Goal: Information Seeking & Learning: Learn about a topic

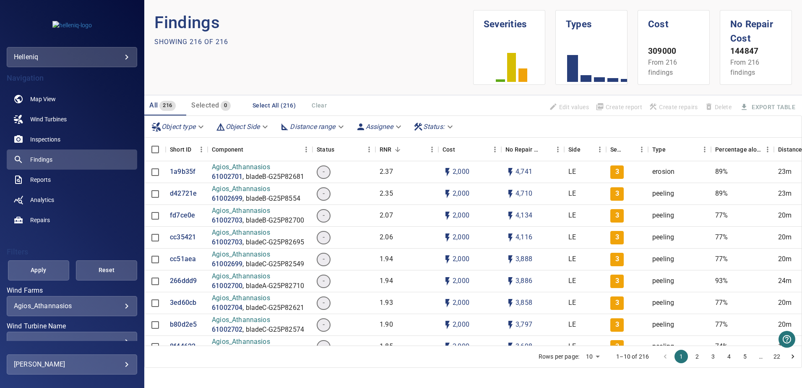
click at [97, 305] on body "**********" at bounding box center [401, 194] width 802 height 388
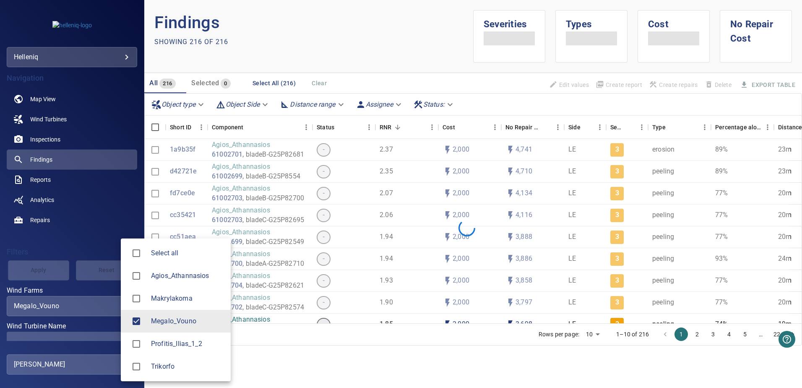
type input "**********"
click at [315, 360] on div at bounding box center [401, 194] width 802 height 388
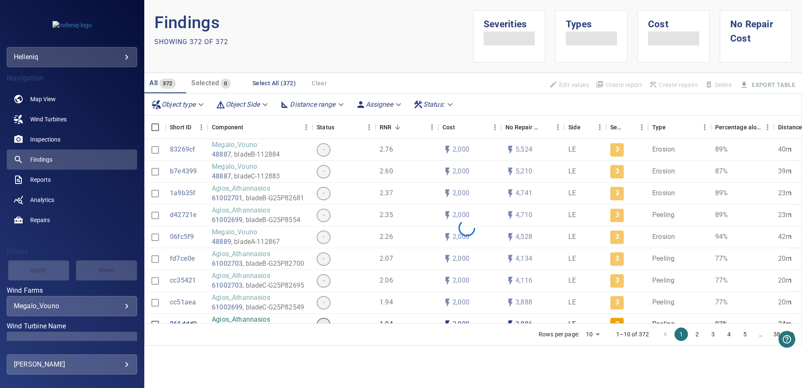
click at [99, 310] on div "Select all Agios_Athannasios Makrylakoma Megalo_Vouno Profitis_Ilias_1_2 Trikor…" at bounding box center [401, 194] width 802 height 388
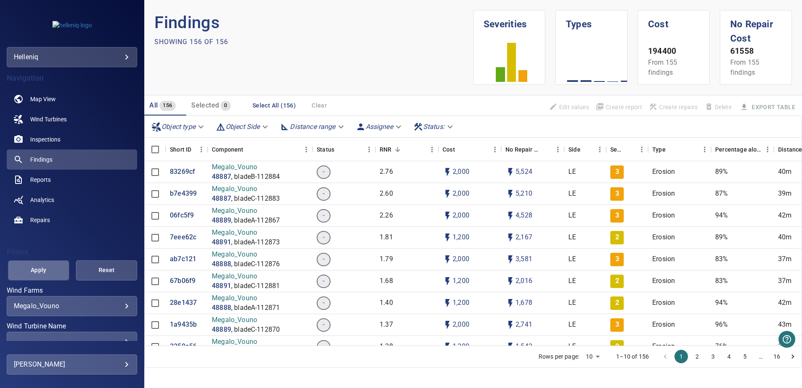
click at [44, 274] on span "Apply" at bounding box center [38, 270] width 40 height 10
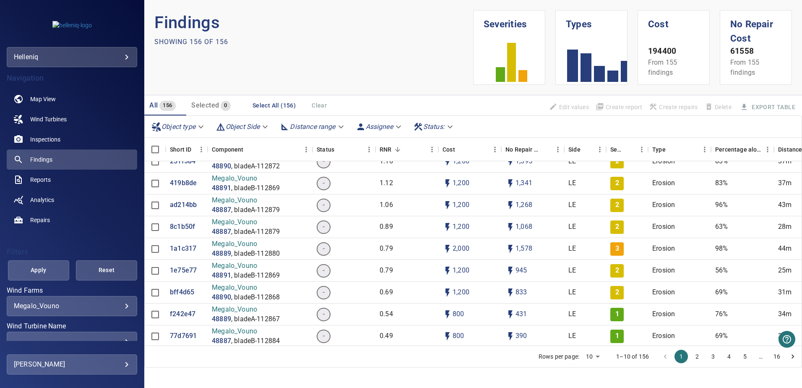
scroll to position [252, 0]
click at [628, 147] on icon "Sort" at bounding box center [630, 150] width 8 height 8
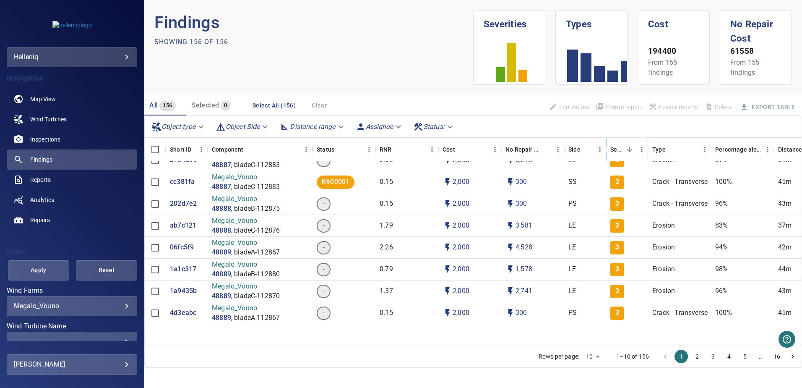
scroll to position [0, 0]
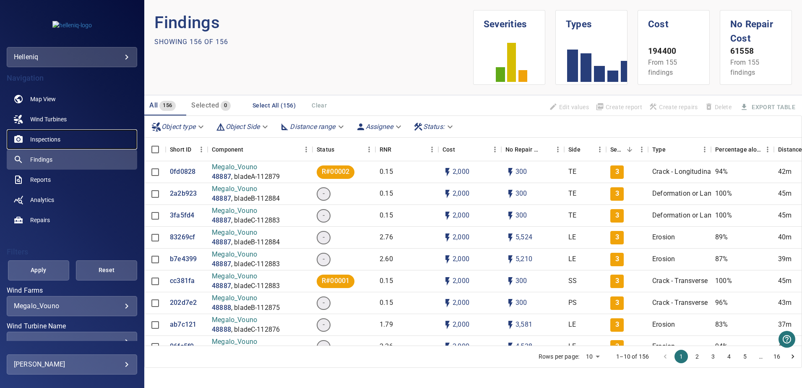
click at [40, 136] on span "Inspections" at bounding box center [45, 139] width 30 height 8
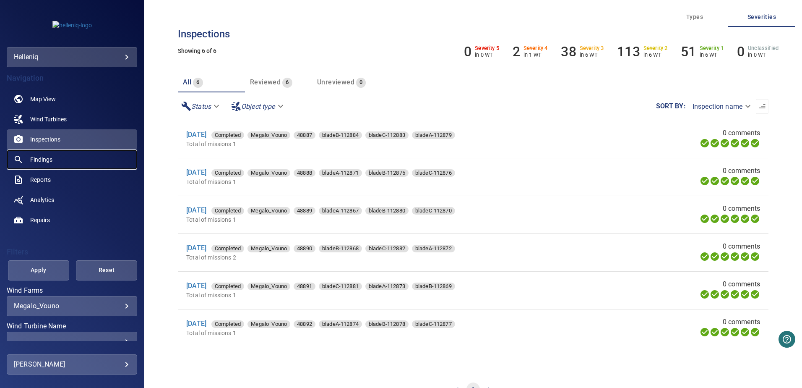
click at [36, 156] on span "Findings" at bounding box center [41, 159] width 22 height 8
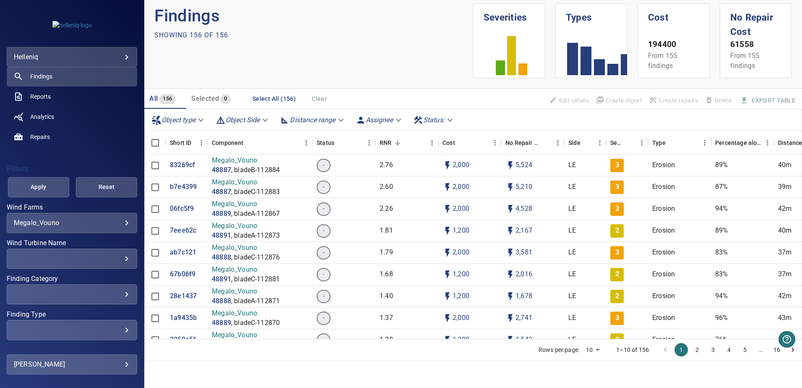
scroll to position [109, 0]
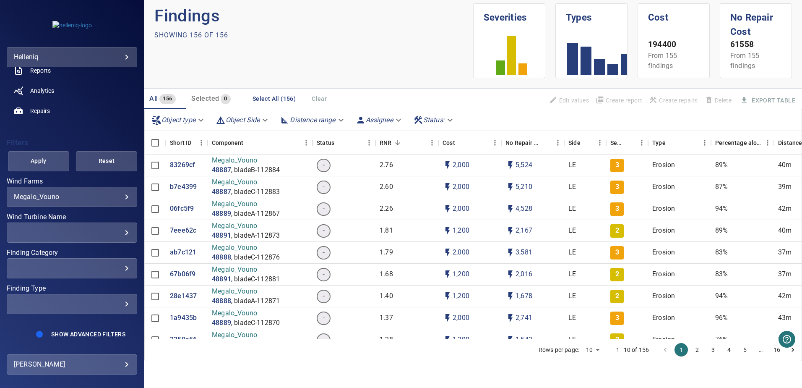
click at [112, 226] on div "​ ​" at bounding box center [72, 232] width 130 height 20
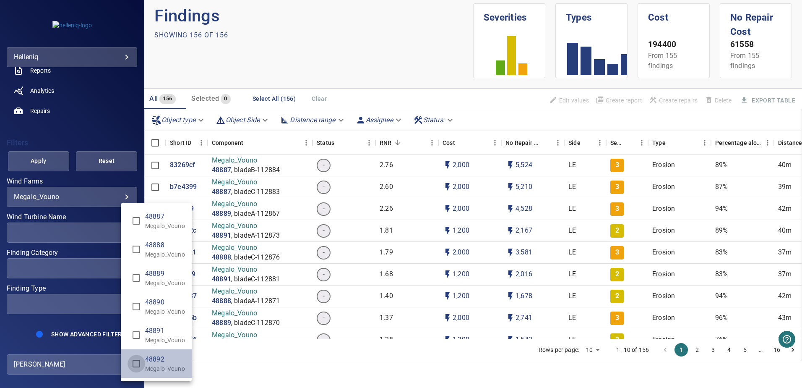
type input "**********"
click at [36, 166] on div "Wind Turbine Name" at bounding box center [401, 194] width 802 height 388
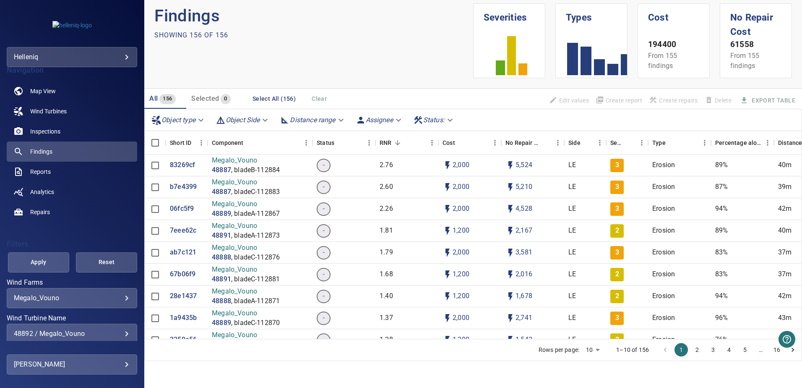
scroll to position [0, 0]
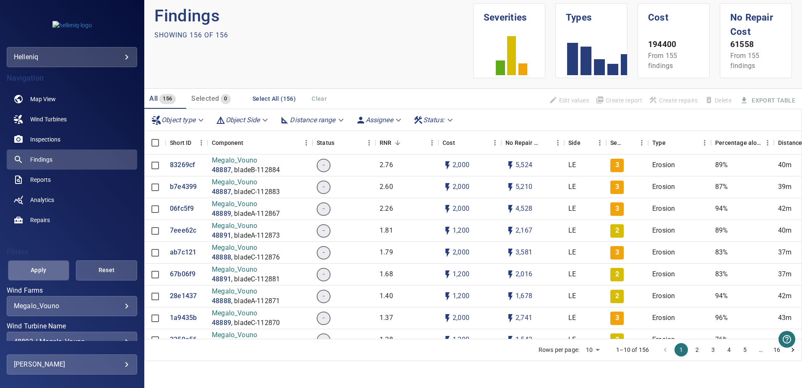
click at [45, 267] on span "Apply" at bounding box center [38, 270] width 40 height 10
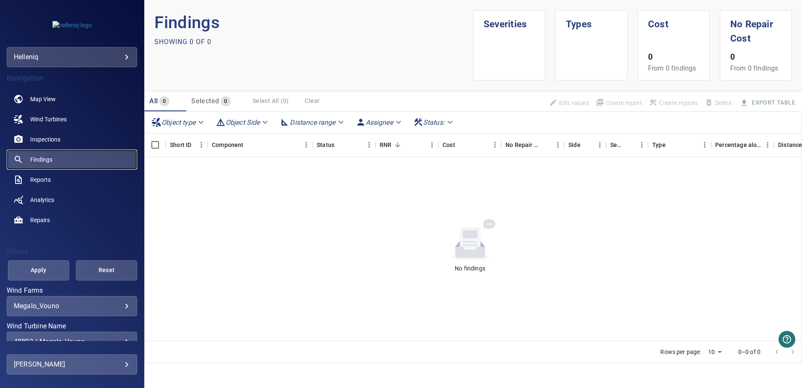
click at [50, 158] on span "Findings" at bounding box center [41, 159] width 22 height 8
click at [55, 120] on span "Wind Turbines" at bounding box center [48, 119] width 36 height 8
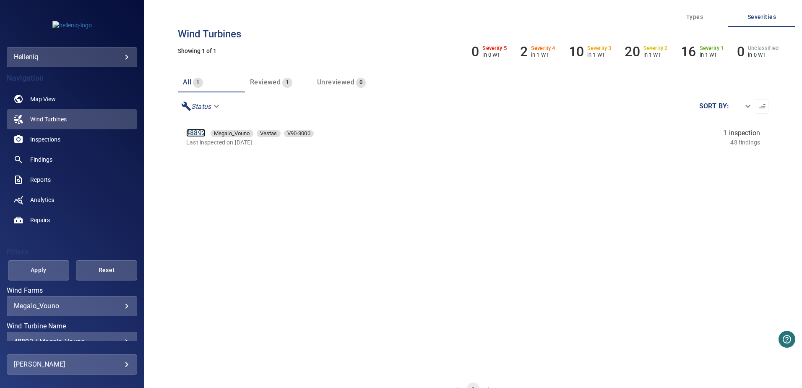
click at [202, 133] on link "48892" at bounding box center [195, 133] width 19 height 8
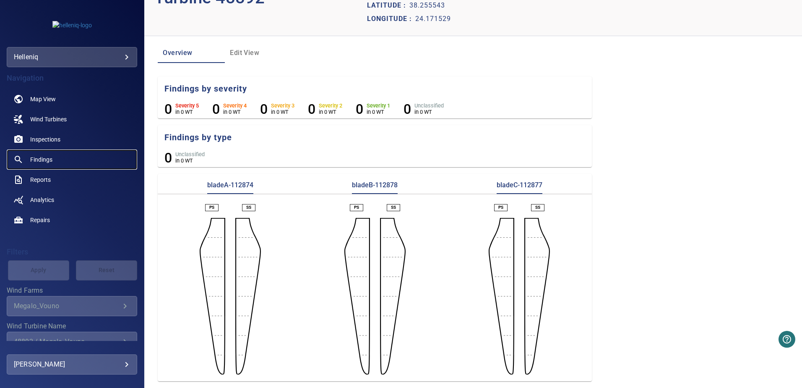
click at [36, 157] on span "Findings" at bounding box center [41, 159] width 22 height 8
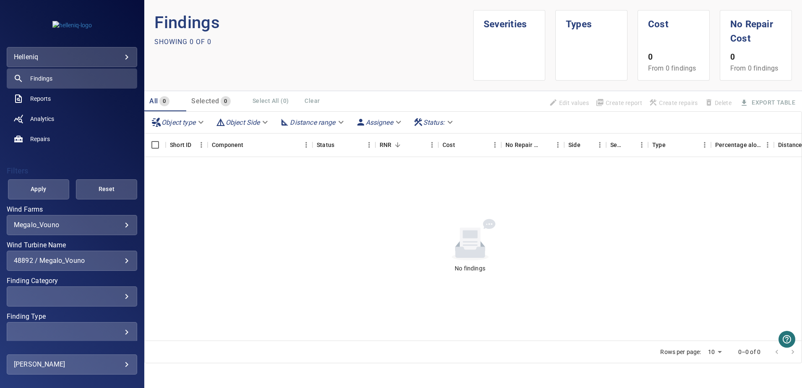
scroll to position [84, 0]
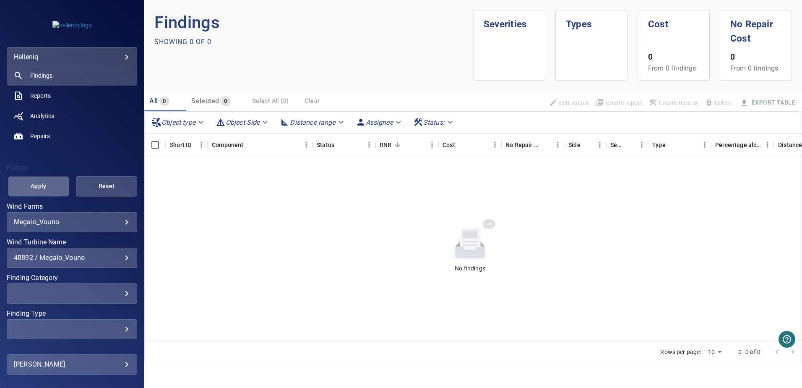
click at [42, 188] on span "Apply" at bounding box center [38, 186] width 40 height 10
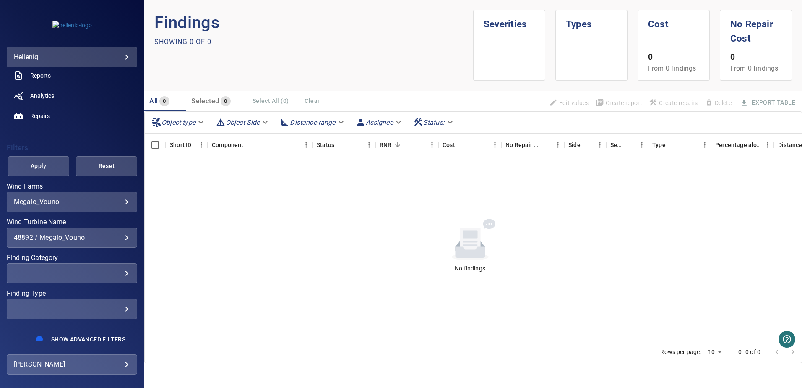
scroll to position [109, 0]
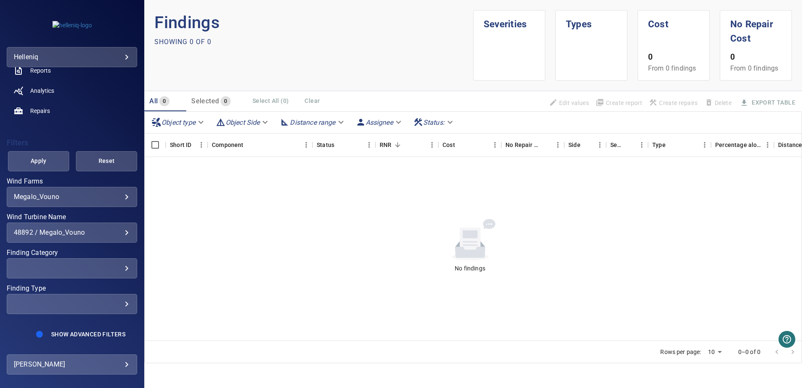
click at [82, 229] on div "48892 / Megalo_Vouno" at bounding box center [72, 232] width 116 height 8
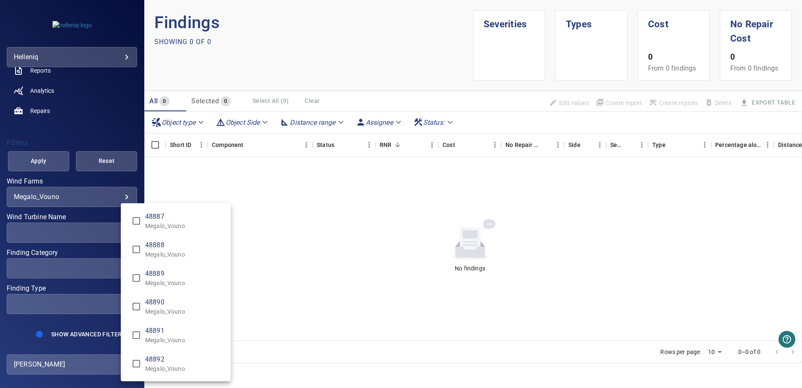
click at [42, 163] on div "Wind Turbine Name" at bounding box center [401, 194] width 802 height 388
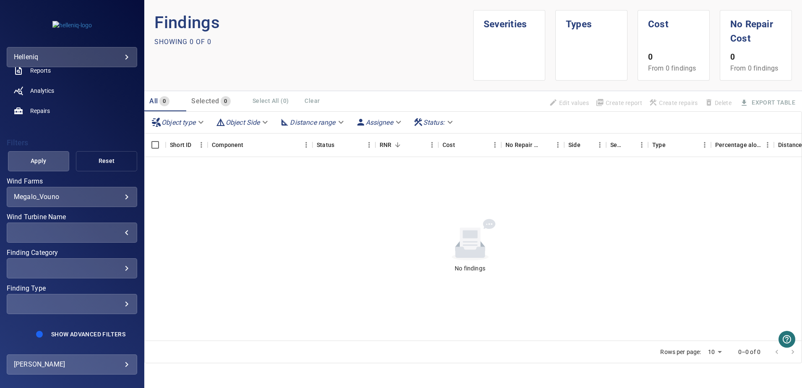
click at [92, 161] on span "Reset" at bounding box center [106, 161] width 40 height 10
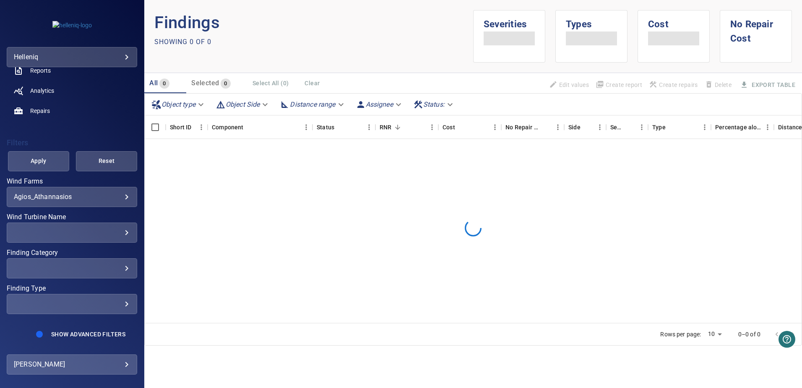
click at [82, 197] on body "**********" at bounding box center [401, 194] width 802 height 388
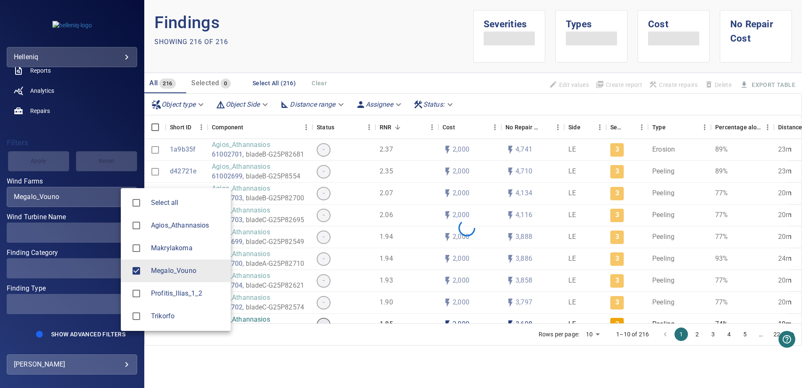
type input "**********"
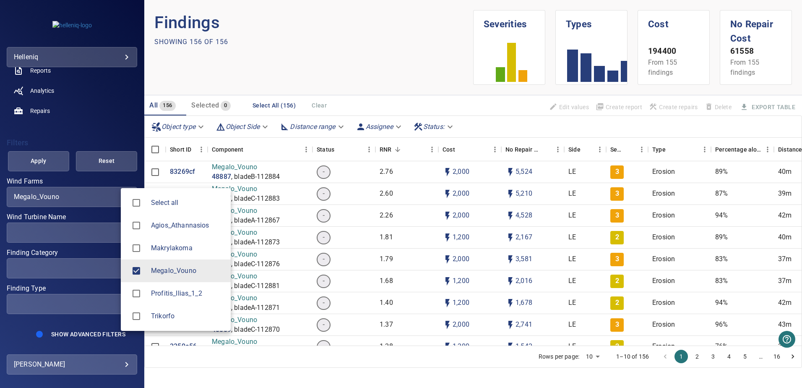
click at [199, 354] on div at bounding box center [401, 194] width 802 height 388
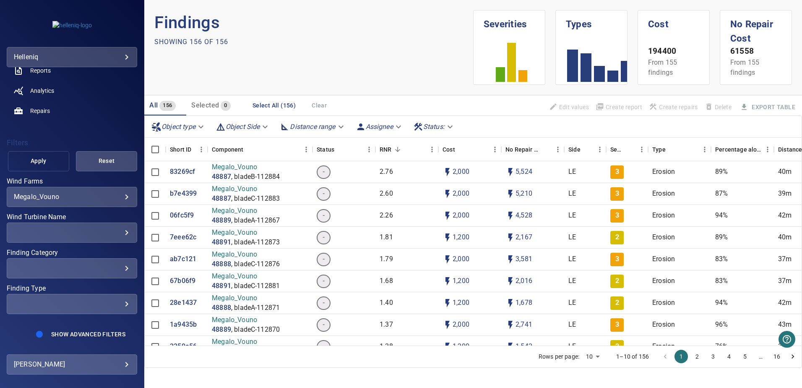
click at [44, 159] on span "Apply" at bounding box center [38, 161] width 40 height 10
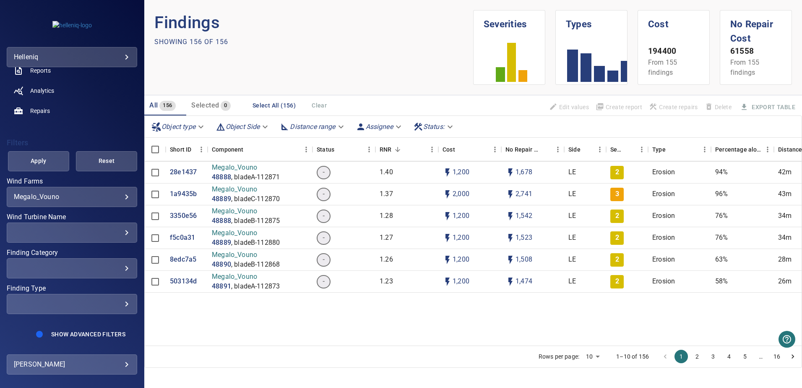
scroll to position [0, 0]
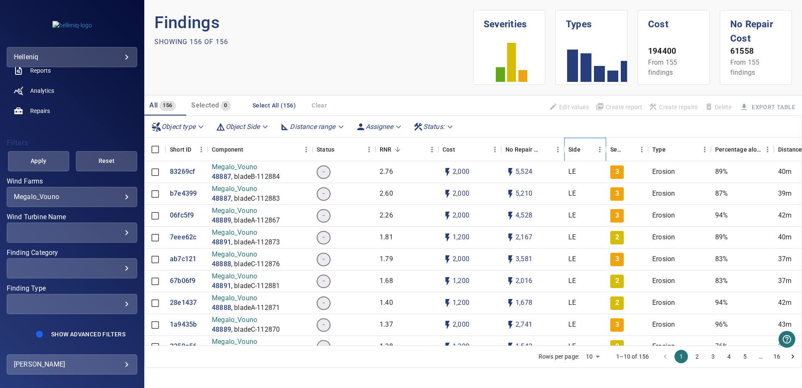
click at [611, 150] on icon "Side" at bounding box center [606, 149] width 10 height 10
click at [618, 148] on div "Severity" at bounding box center [616, 149] width 13 height 23
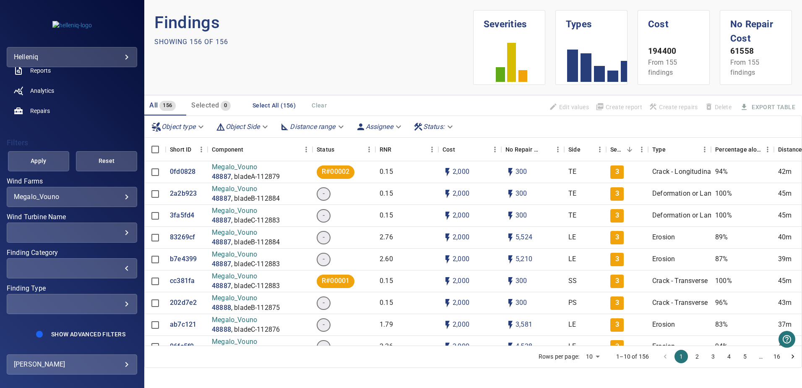
click at [115, 266] on div "​" at bounding box center [72, 268] width 116 height 8
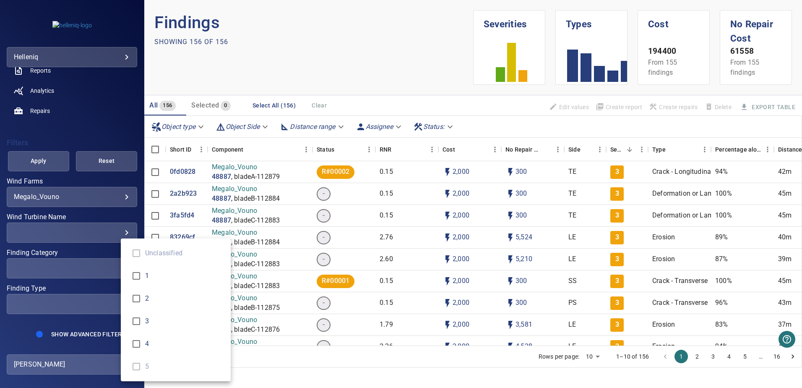
click at [96, 251] on div "Finding Category" at bounding box center [401, 194] width 802 height 388
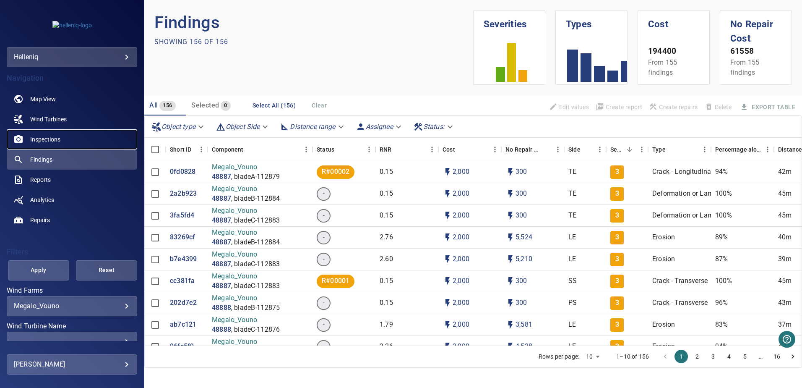
click at [46, 138] on span "Inspections" at bounding box center [45, 139] width 30 height 8
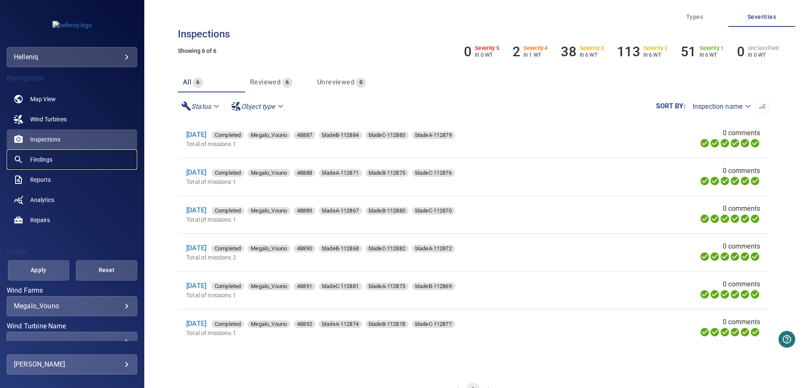
click at [43, 159] on span "Findings" at bounding box center [41, 159] width 22 height 8
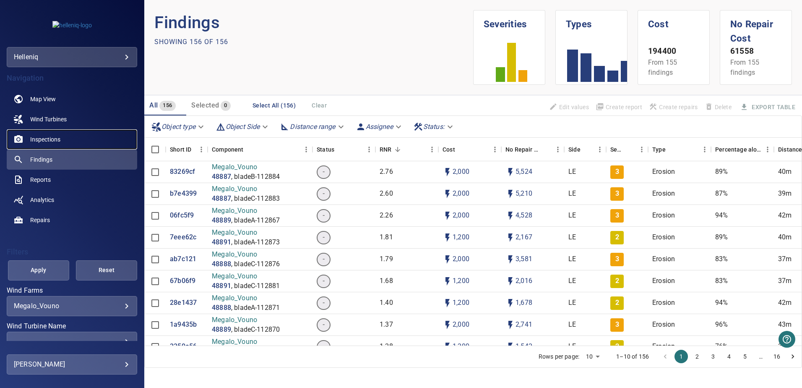
click at [40, 138] on span "Inspections" at bounding box center [45, 139] width 30 height 8
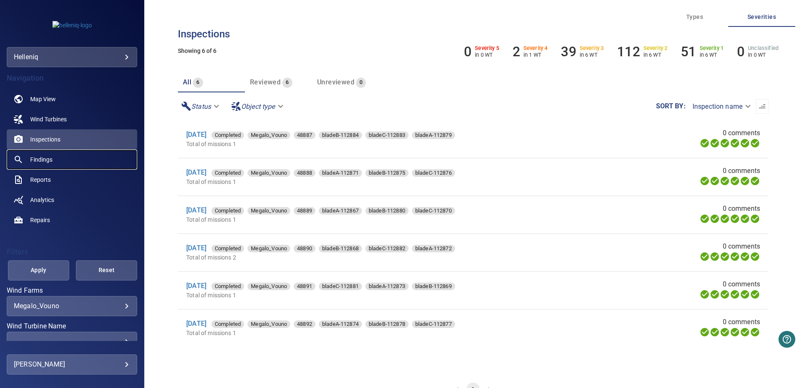
click at [38, 158] on span "Findings" at bounding box center [41, 159] width 22 height 8
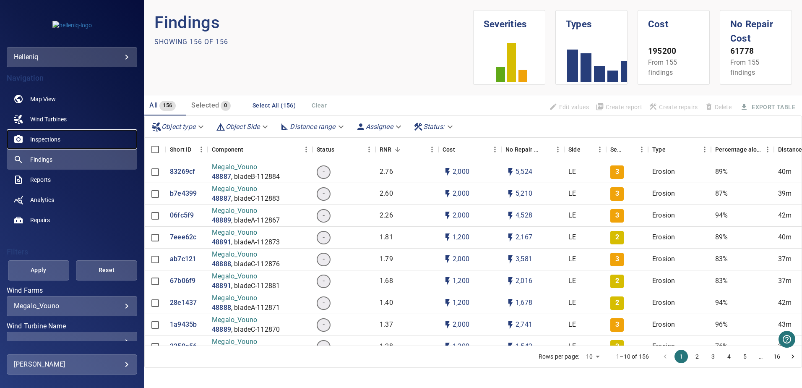
click at [36, 138] on span "Inspections" at bounding box center [45, 139] width 30 height 8
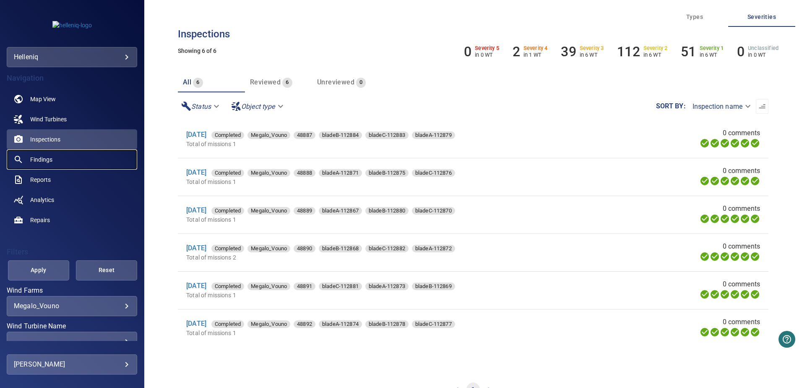
click at [55, 158] on link "Findings" at bounding box center [72, 159] width 130 height 20
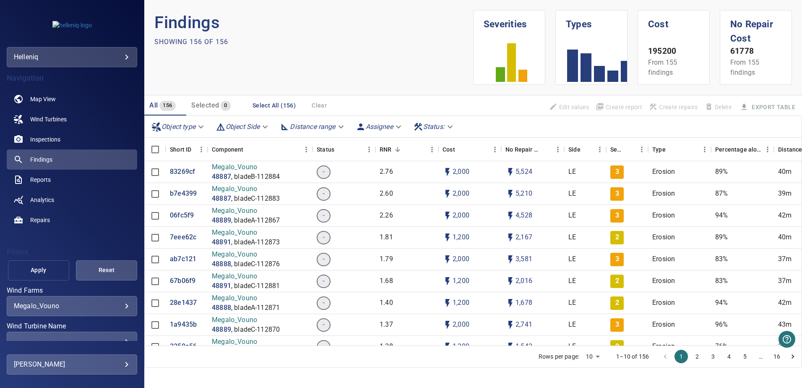
click at [33, 268] on span "Apply" at bounding box center [38, 270] width 40 height 10
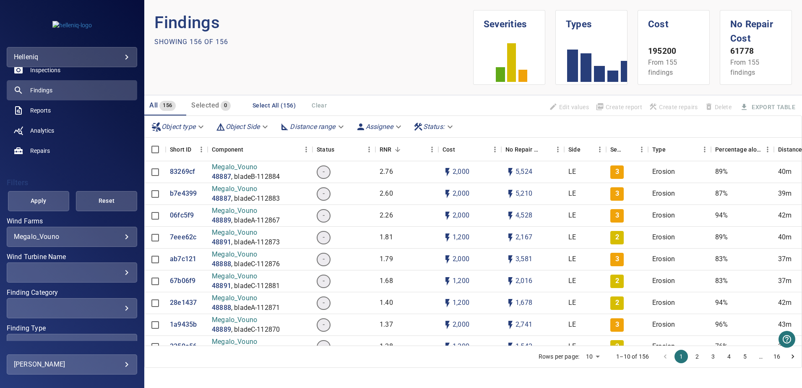
scroll to position [84, 0]
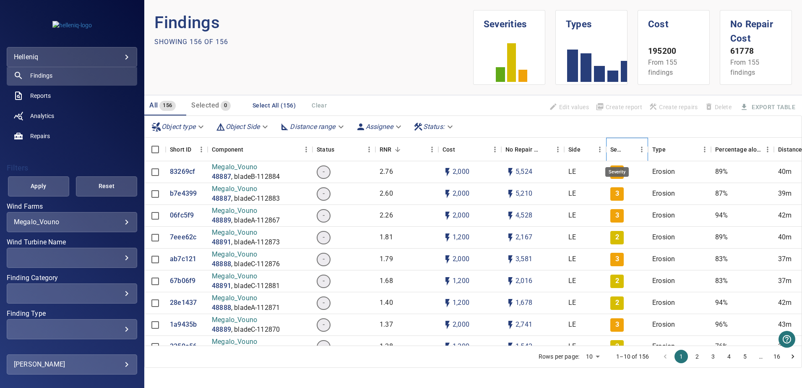
click at [621, 146] on div "Severity" at bounding box center [616, 149] width 13 height 23
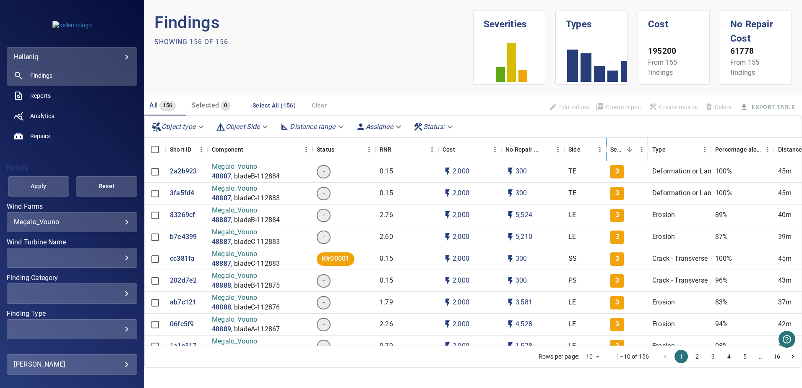
scroll to position [0, 0]
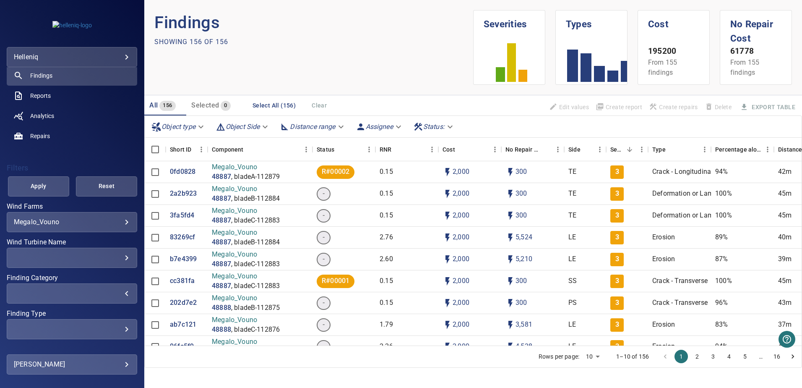
click at [111, 296] on div "​" at bounding box center [72, 293] width 116 height 8
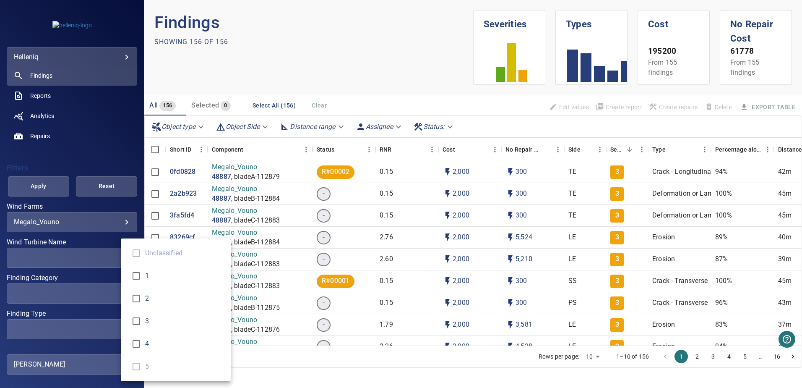
type input "*"
click at [44, 189] on div "Finding Category" at bounding box center [401, 194] width 802 height 388
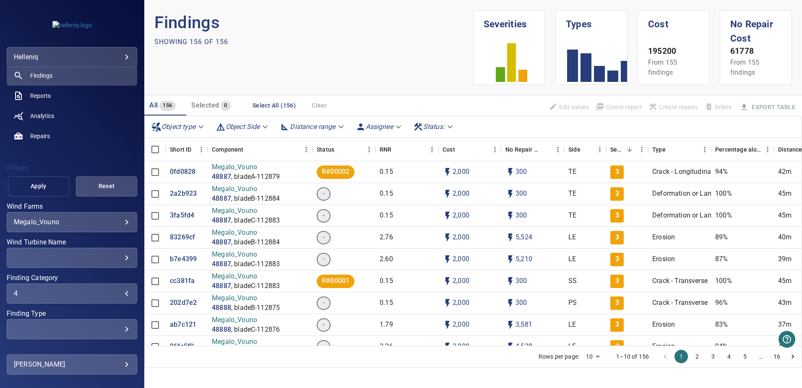
click at [43, 188] on span "Apply" at bounding box center [38, 186] width 40 height 10
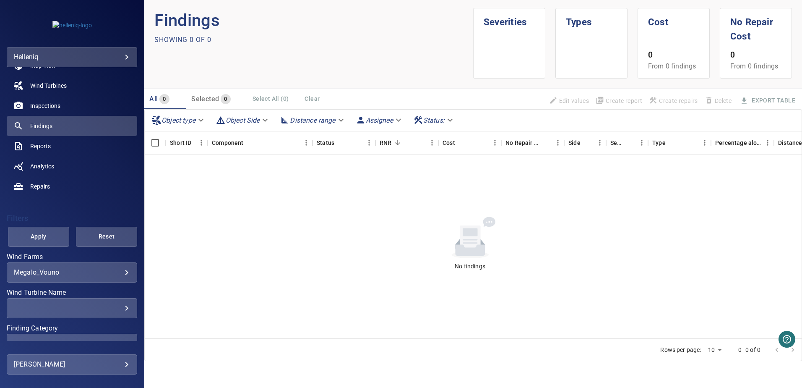
scroll to position [26, 0]
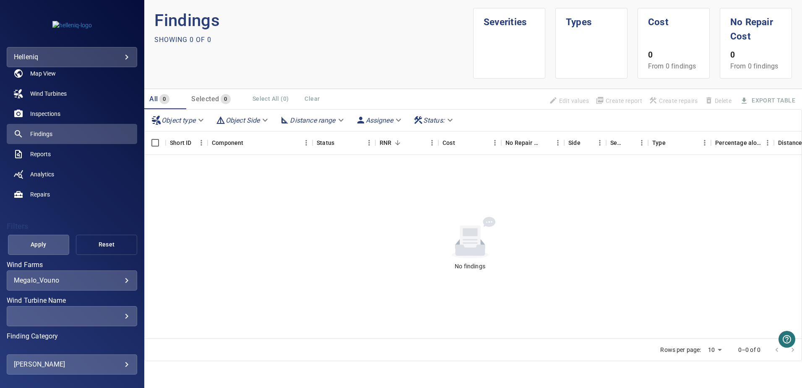
click at [103, 242] on span "Reset" at bounding box center [106, 244] width 40 height 10
type input "**********"
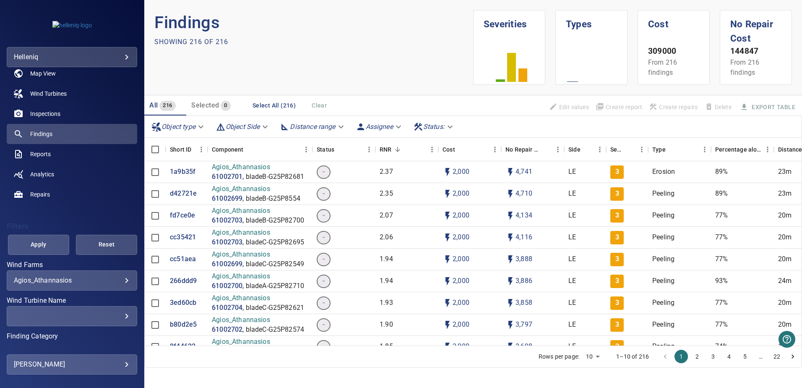
scroll to position [109, 0]
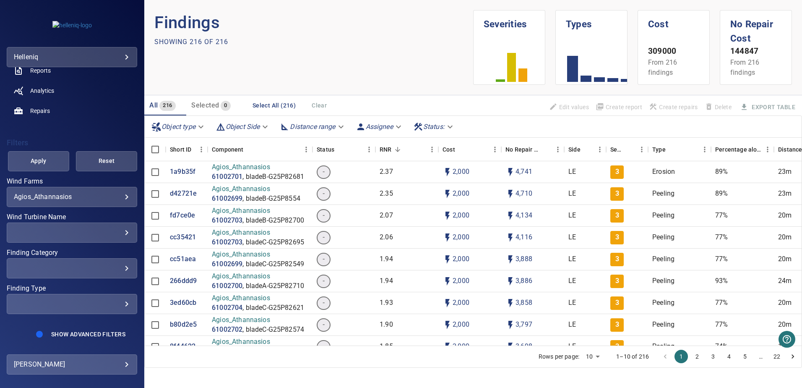
click at [92, 269] on div "​" at bounding box center [72, 268] width 116 height 8
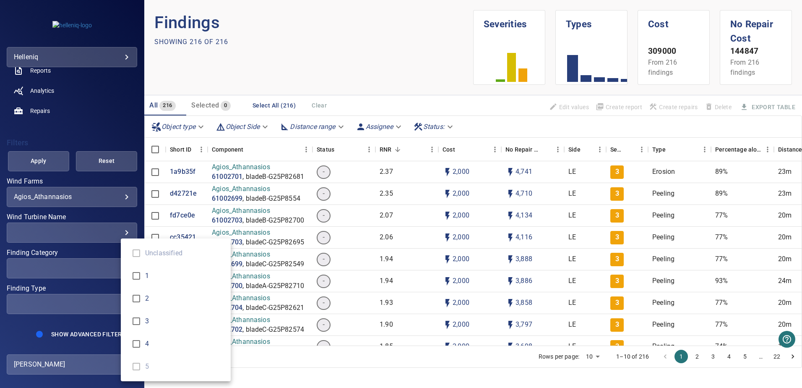
type input "*"
click at [63, 195] on div "Finding Category" at bounding box center [401, 194] width 802 height 388
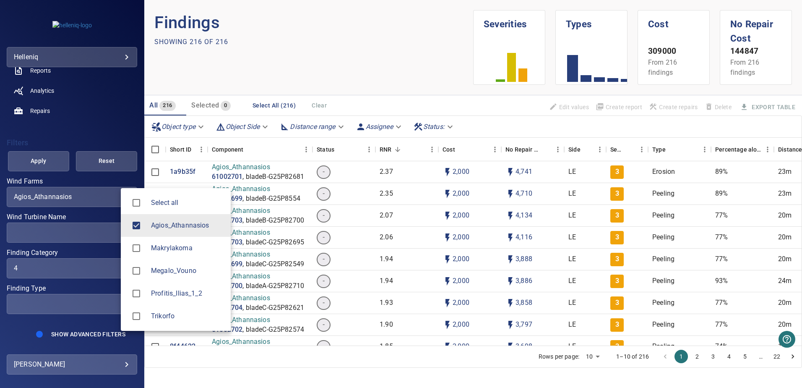
click at [107, 194] on body "**********" at bounding box center [401, 194] width 802 height 388
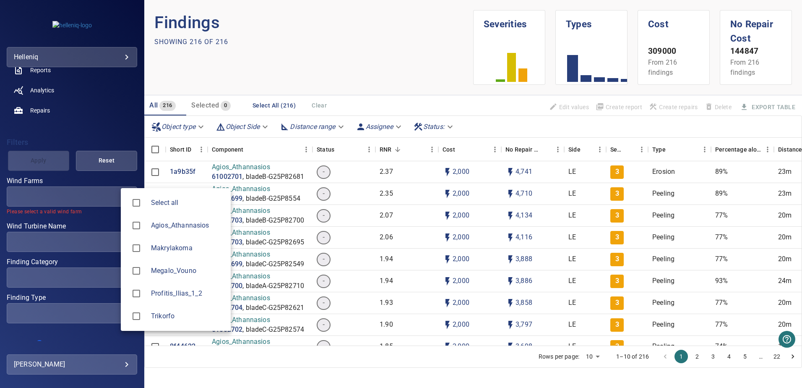
type input "**********"
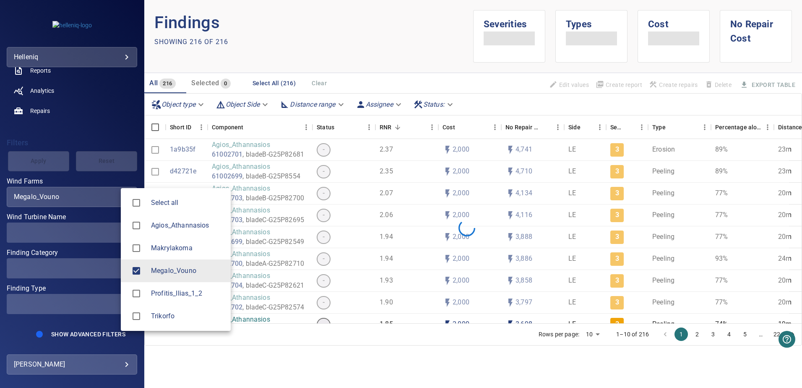
click at [60, 176] on div at bounding box center [401, 194] width 802 height 388
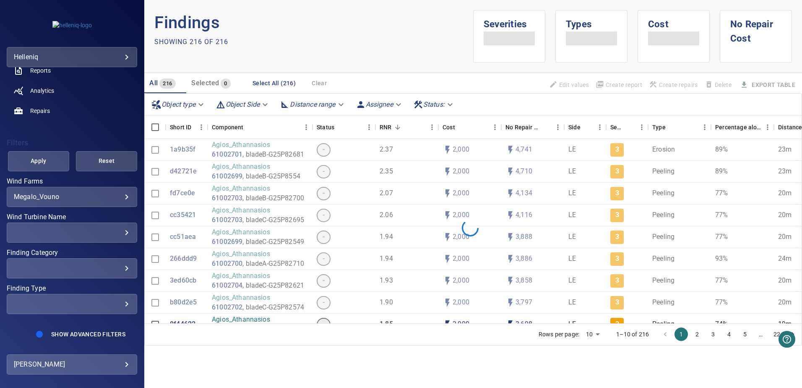
click at [36, 161] on div "Select all Agios_Athannasios Makrylakoma Megalo_Vouno Profitis_Ilias_1_2 Trikor…" at bounding box center [401, 194] width 802 height 388
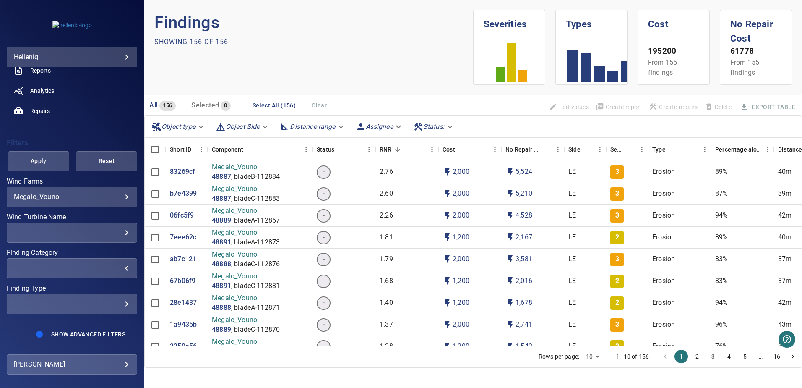
click at [117, 267] on div "​" at bounding box center [72, 268] width 116 height 8
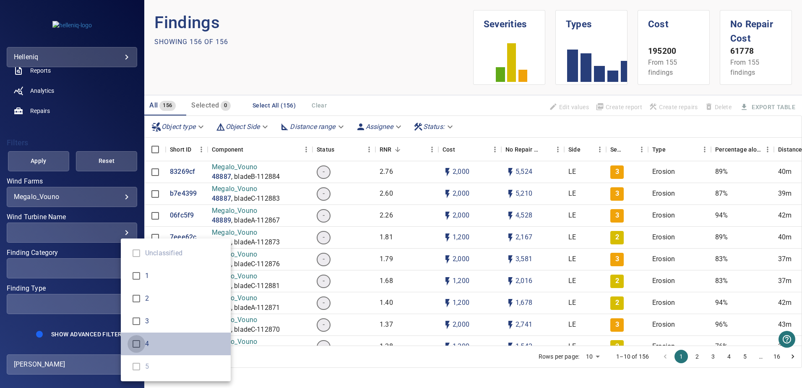
type input "*"
click at [35, 157] on div "Finding Category" at bounding box center [401, 194] width 802 height 388
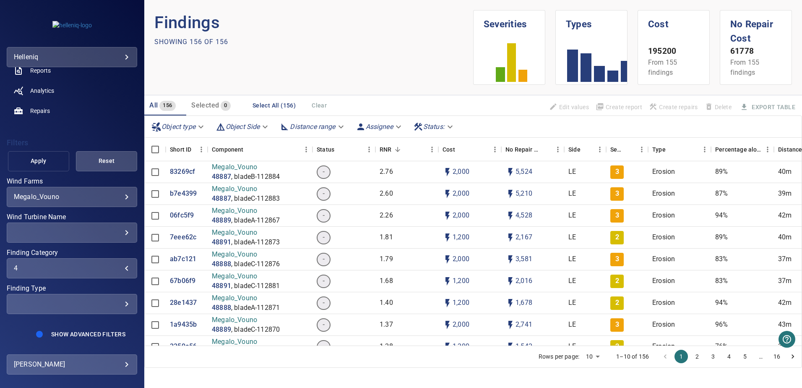
click at [36, 158] on span "Apply" at bounding box center [38, 161] width 40 height 10
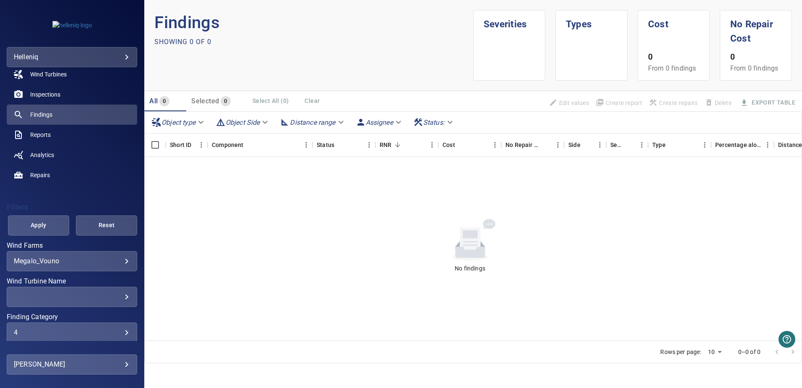
scroll to position [26, 0]
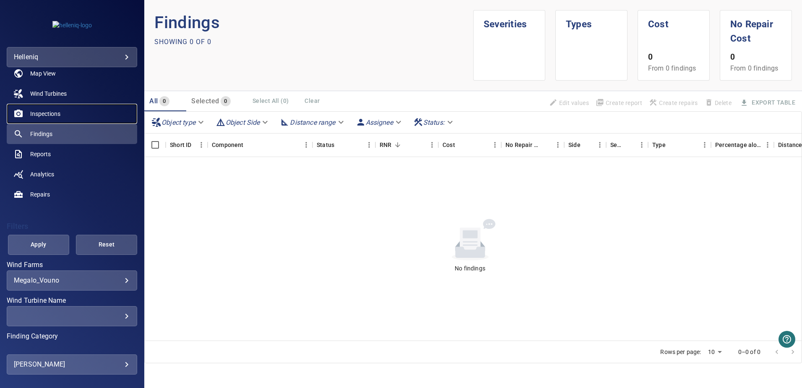
click at [50, 114] on span "Inspections" at bounding box center [45, 113] width 30 height 8
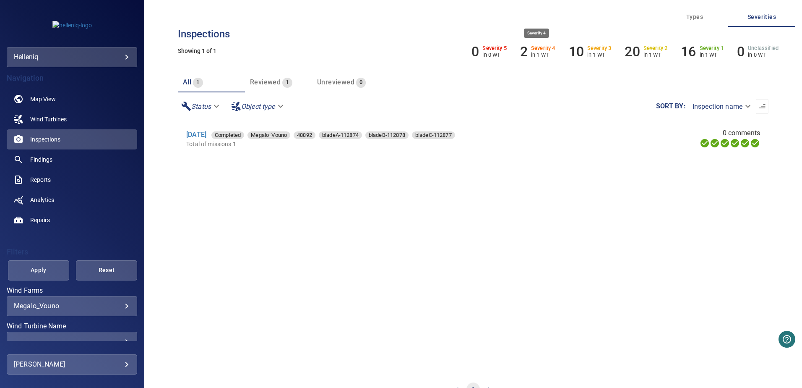
click at [522, 51] on h6 "2" at bounding box center [524, 52] width 8 height 16
click at [523, 52] on h6 "2" at bounding box center [524, 52] width 8 height 16
click at [534, 46] on h6 "Severity 4" at bounding box center [543, 48] width 24 height 6
click at [529, 50] on li "2 Severity 4 in 1 WT" at bounding box center [537, 52] width 35 height 16
click at [522, 51] on h6 "2" at bounding box center [524, 52] width 8 height 16
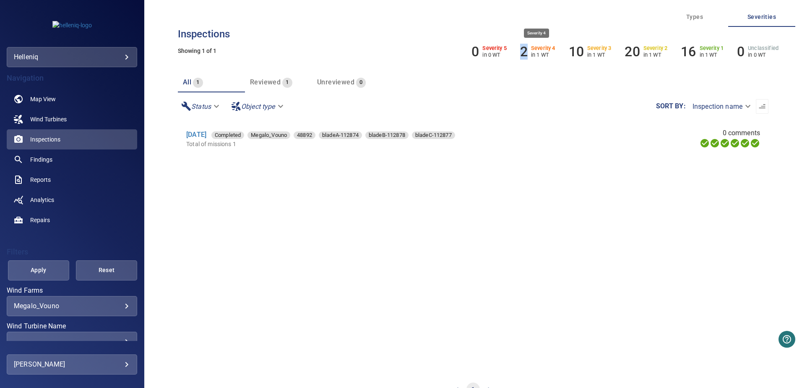
click at [522, 51] on h6 "2" at bounding box center [524, 52] width 8 height 16
drag, startPoint x: 522, startPoint y: 51, endPoint x: 532, endPoint y: 77, distance: 28.1
click at [532, 77] on div "All 1 Reviewed 1 Unreviewed 0" at bounding box center [473, 82] width 591 height 20
click at [47, 116] on span "Wind Turbines" at bounding box center [48, 119] width 36 height 8
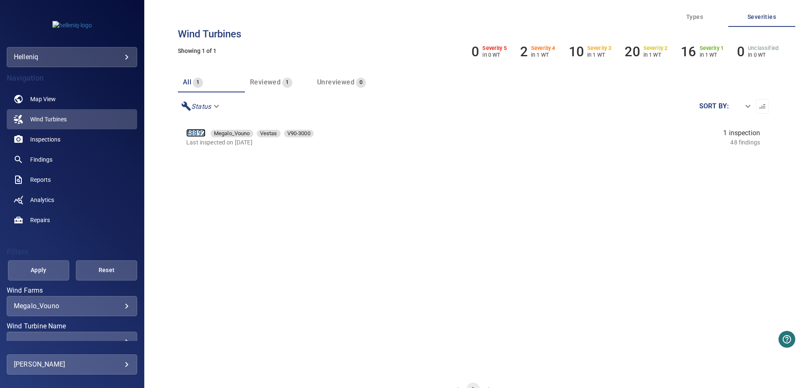
click at [194, 134] on link "48892" at bounding box center [195, 133] width 19 height 8
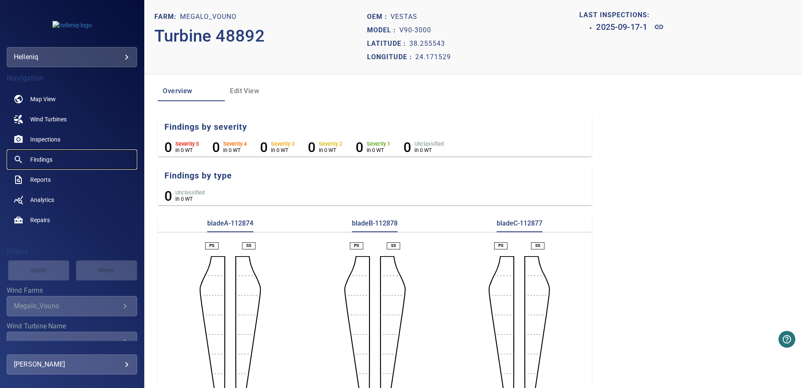
click at [47, 157] on span "Findings" at bounding box center [41, 159] width 22 height 8
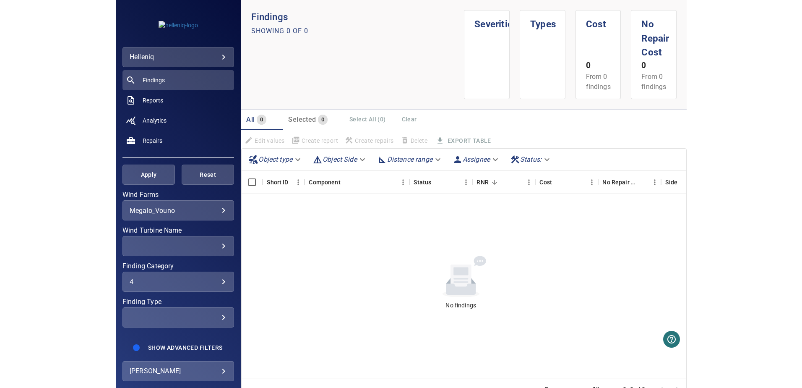
scroll to position [79, 0]
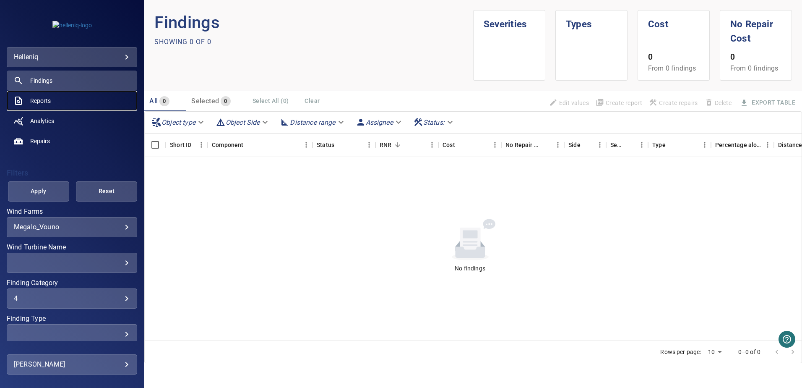
click at [40, 99] on span "Reports" at bounding box center [40, 100] width 21 height 8
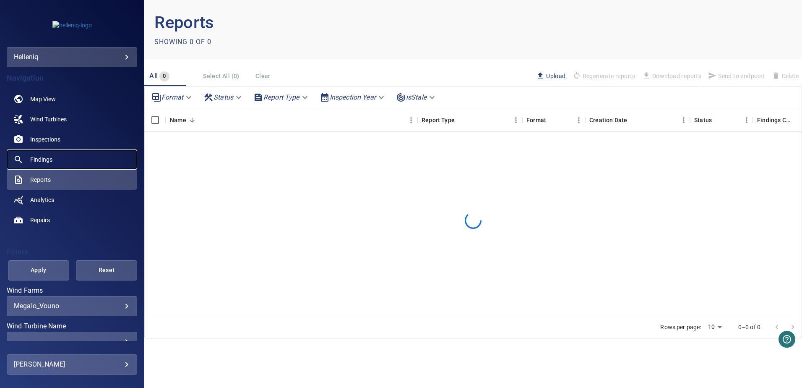
click at [44, 158] on span "Findings" at bounding box center [41, 159] width 22 height 8
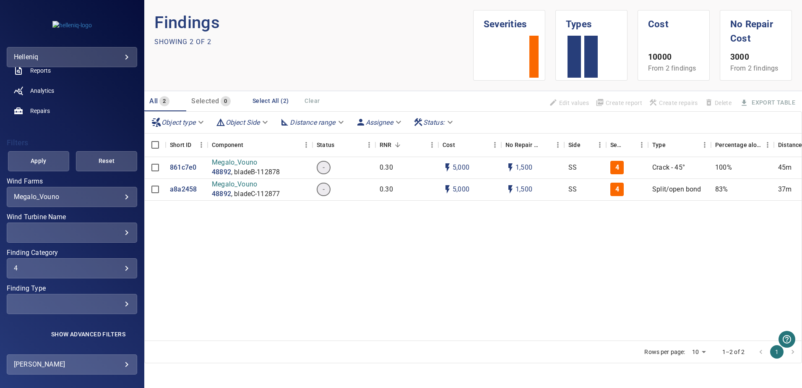
scroll to position [2, 0]
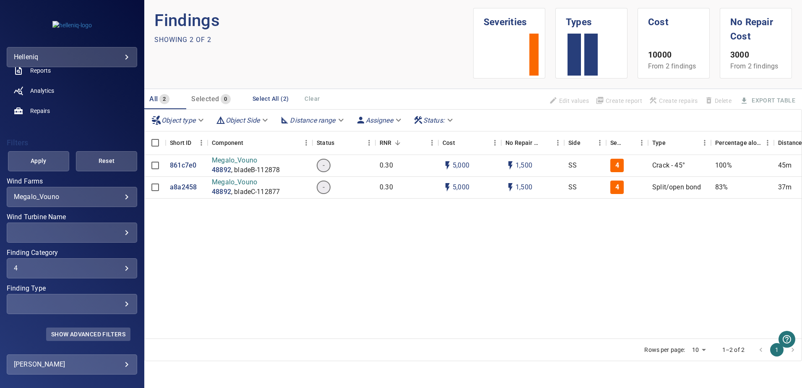
click at [90, 335] on span "Show Advanced Filters" at bounding box center [88, 334] width 74 height 7
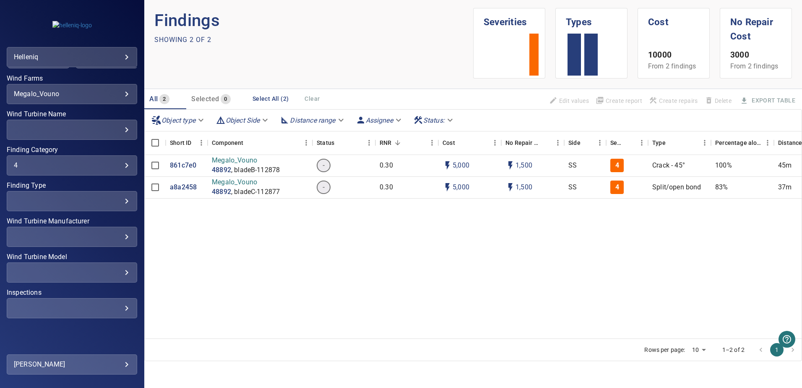
scroll to position [223, 0]
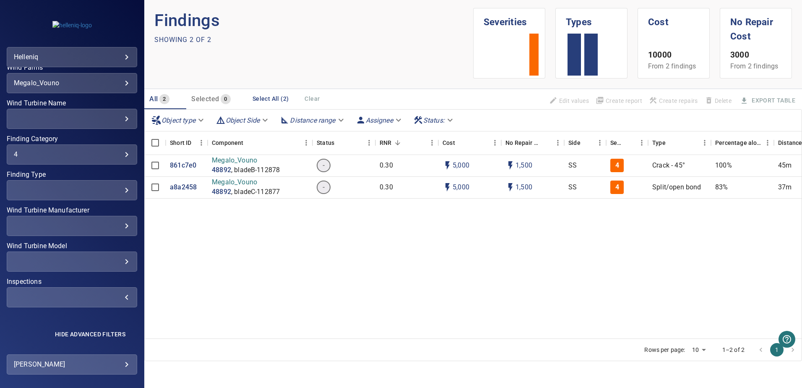
click at [80, 295] on div "​" at bounding box center [72, 297] width 116 height 8
click at [97, 318] on div "Inspections" at bounding box center [401, 194] width 802 height 388
click at [90, 331] on span "Hide Advanced Filters" at bounding box center [90, 334] width 70 height 7
